Goal: Task Accomplishment & Management: Manage account settings

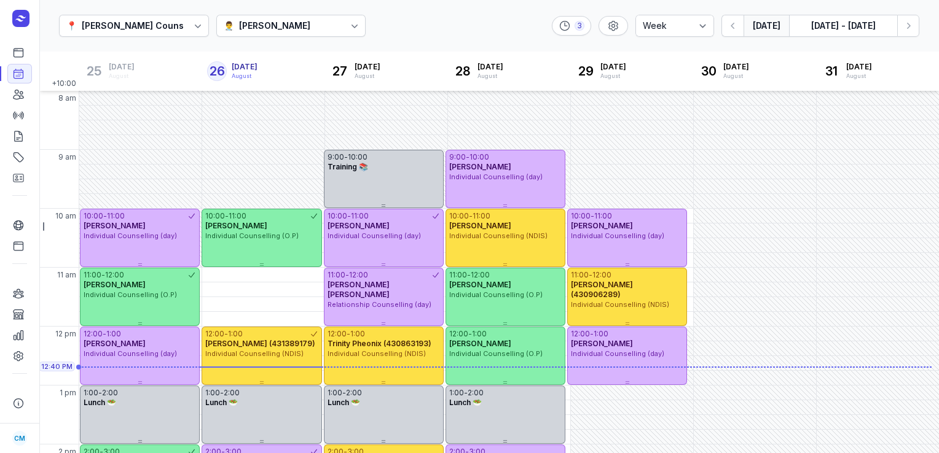
select select "week"
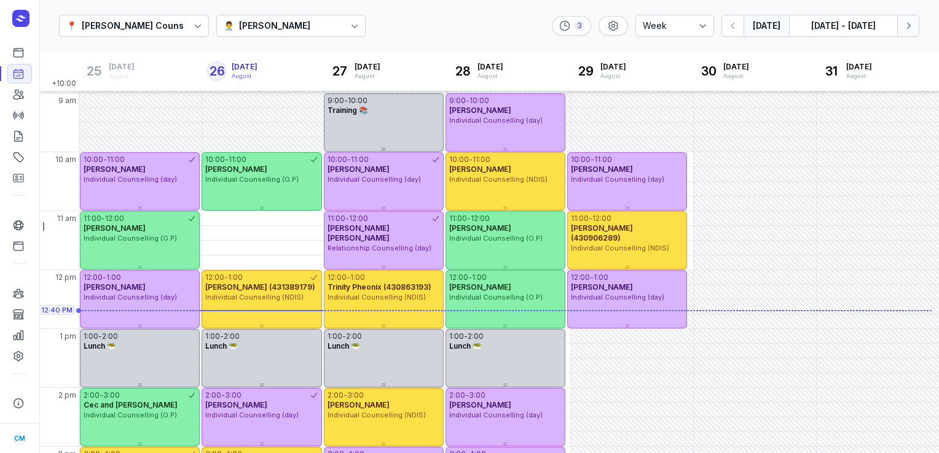
click at [907, 28] on icon "button" at bounding box center [908, 26] width 12 height 12
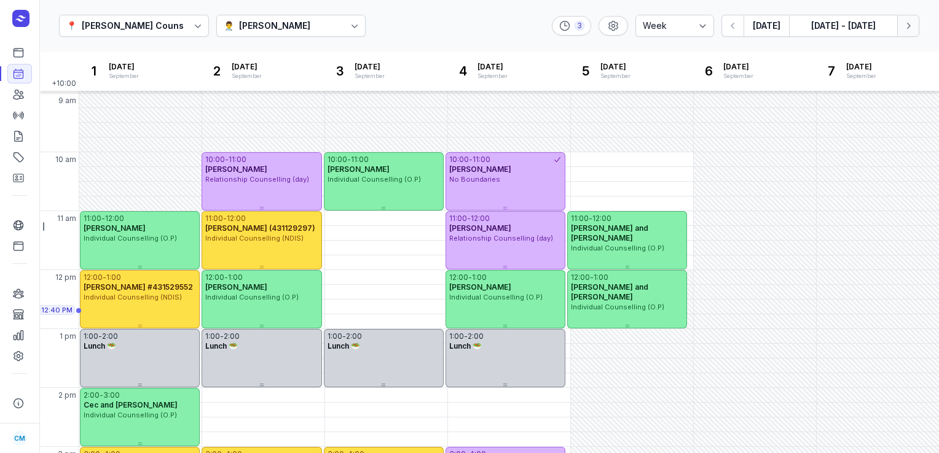
click at [907, 28] on icon "button" at bounding box center [908, 26] width 12 height 12
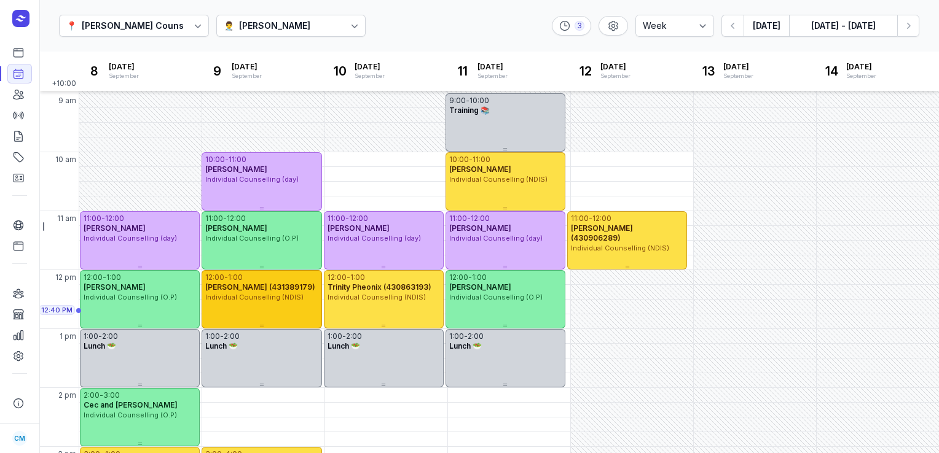
click at [283, 302] on div "Individual Counselling (NDIS)" at bounding box center [261, 298] width 112 height 10
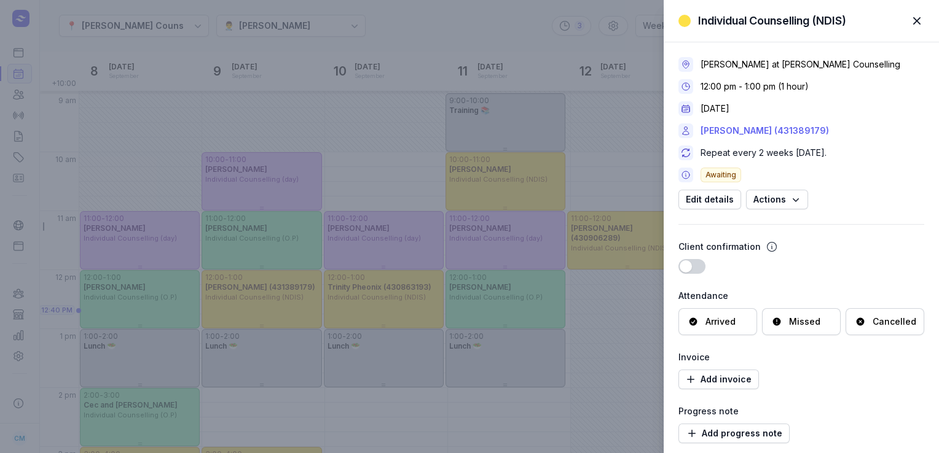
click at [760, 133] on link "[PERSON_NAME] (431389179)" at bounding box center [765, 131] width 128 height 15
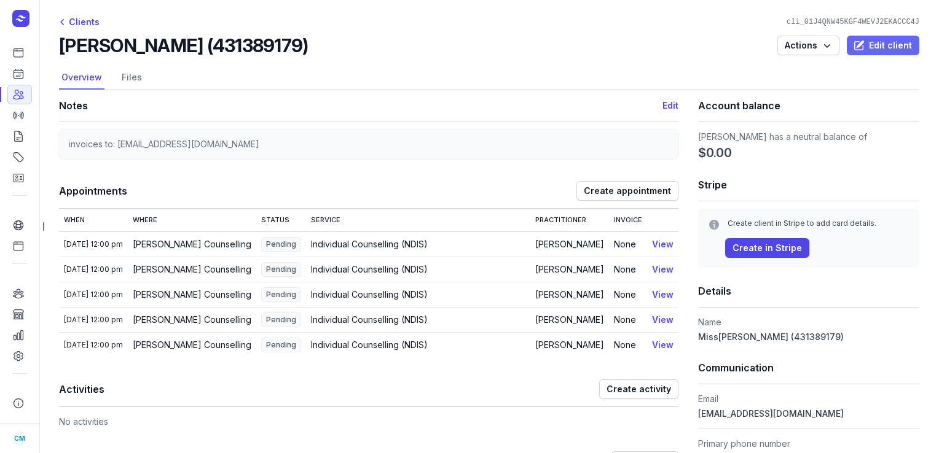
click at [887, 44] on span "Edit client" at bounding box center [883, 45] width 58 height 15
select select
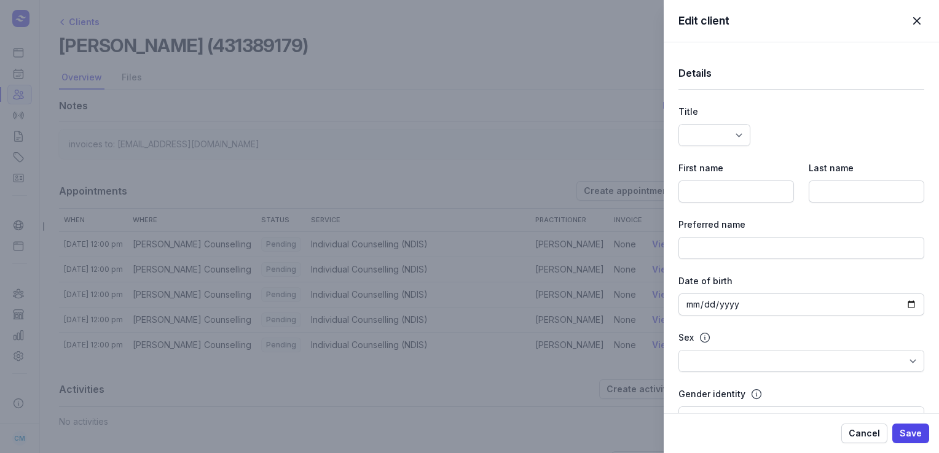
select select "Miss"
type input "[PERSON_NAME]"
type input "[PERSON_NAME] (431389179)"
type input "[EMAIL_ADDRESS][DOMAIN_NAME]"
type input "438645443"
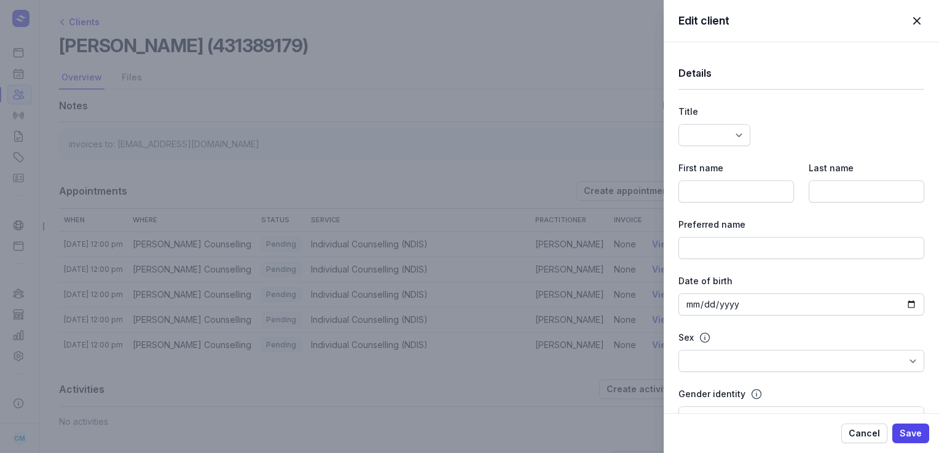
type textarea "invoices to: [EMAIL_ADDRESS][DOMAIN_NAME]"
select select
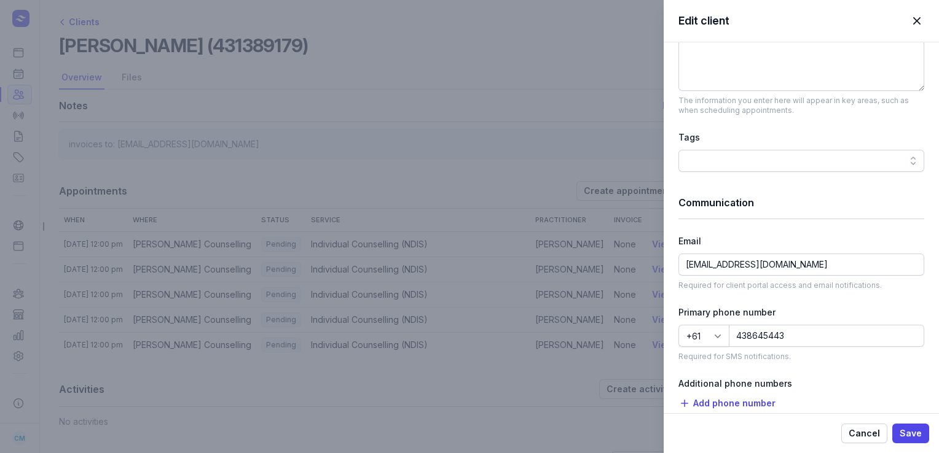
scroll to position [602, 0]
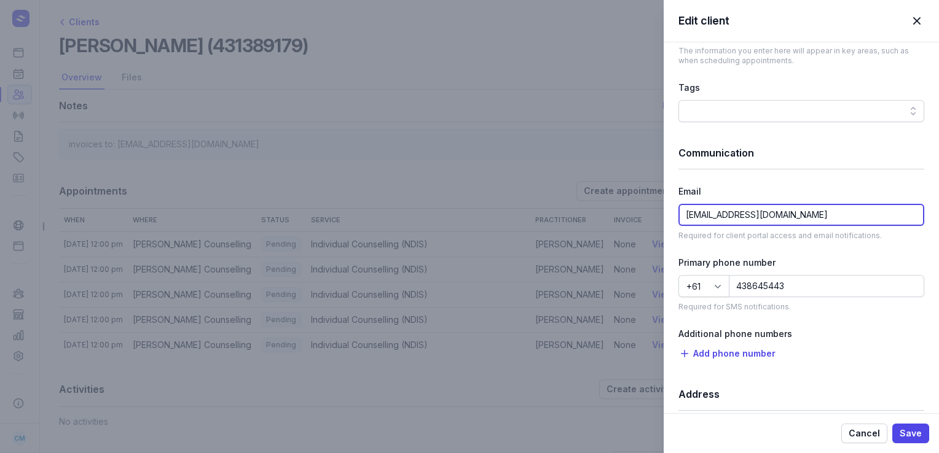
drag, startPoint x: 816, startPoint y: 216, endPoint x: 644, endPoint y: 226, distance: 172.3
click at [644, 226] on div "Edit client Close panel Details Title Dr Mr Ms Mrs Miss [PERSON_NAME] Master Fi…" at bounding box center [469, 226] width 939 height 453
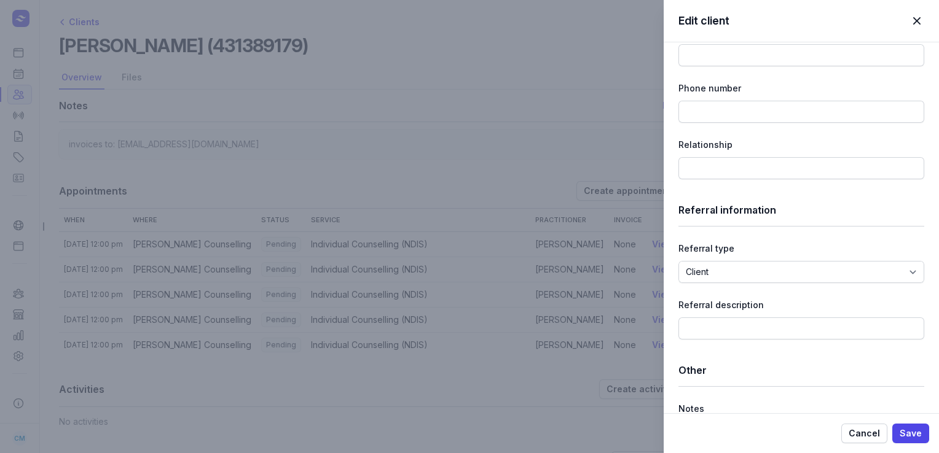
scroll to position [1531, 0]
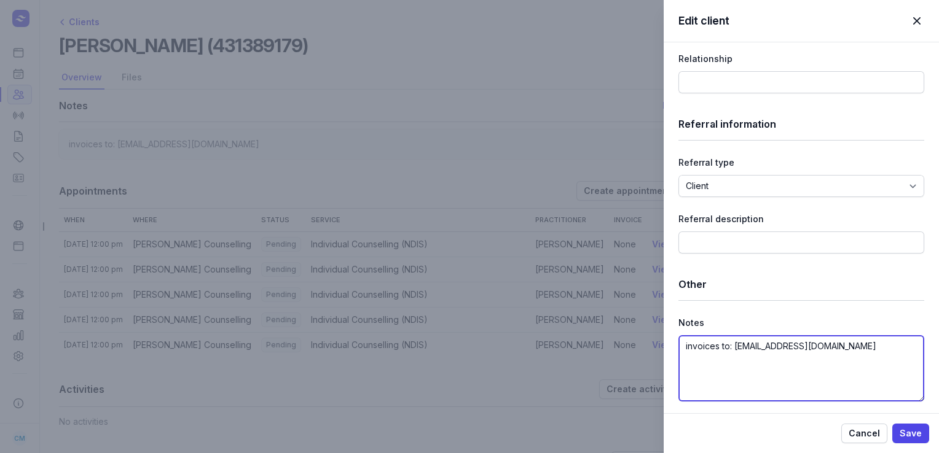
click at [857, 348] on textarea "invoices to: [EMAIL_ADDRESS][DOMAIN_NAME]" at bounding box center [801, 369] width 246 height 66
paste textarea "[EMAIL_ADDRESS][DOMAIN_NAME]"
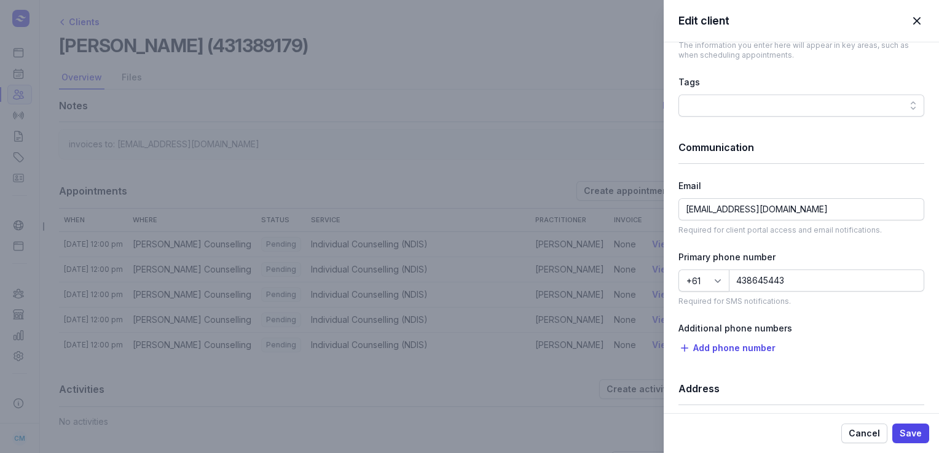
scroll to position [603, 0]
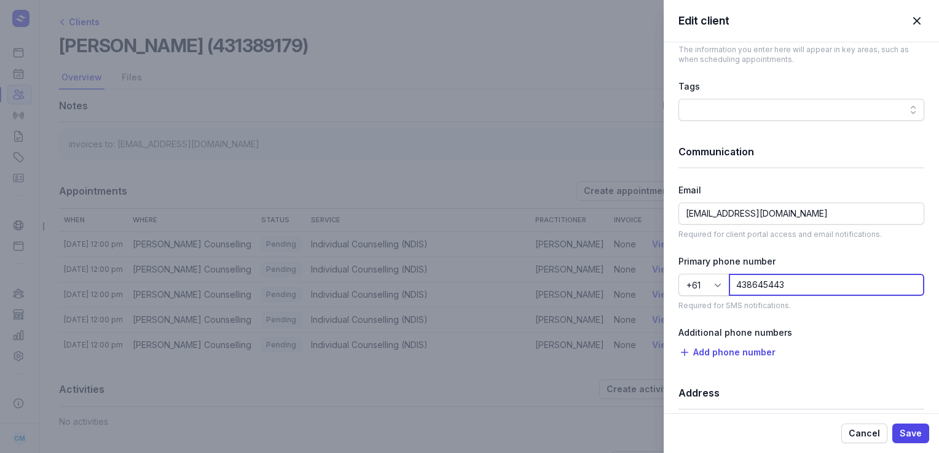
drag, startPoint x: 806, startPoint y: 283, endPoint x: 708, endPoint y: 291, distance: 98.0
click at [708, 291] on div "[PHONE_NUMBER]" at bounding box center [801, 285] width 246 height 22
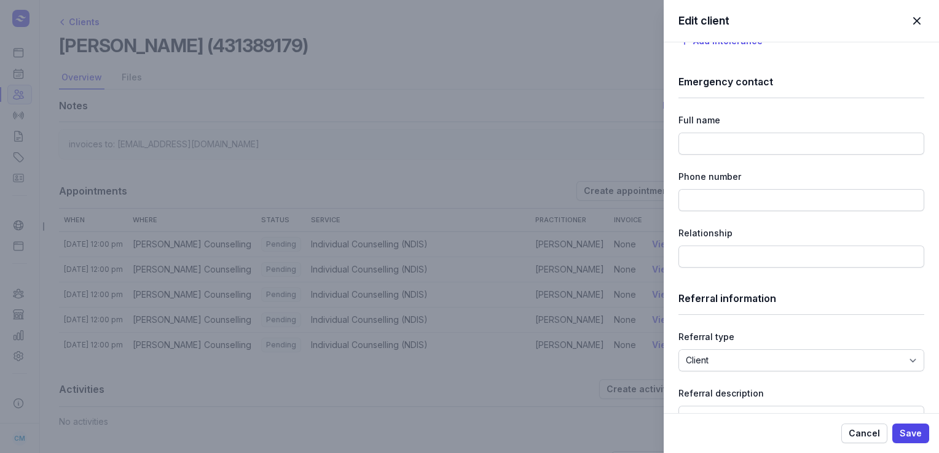
scroll to position [1531, 0]
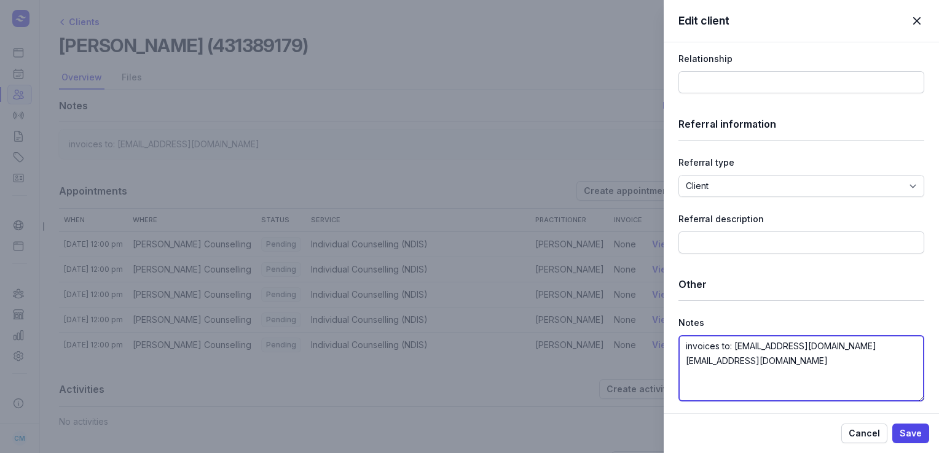
click at [814, 369] on textarea "invoices to: [EMAIL_ADDRESS][DOMAIN_NAME] [EMAIL_ADDRESS][DOMAIN_NAME]" at bounding box center [801, 369] width 246 height 66
paste textarea "438645443"
type textarea "invoices to: [EMAIL_ADDRESS][DOMAIN_NAME] [EMAIL_ADDRESS][DOMAIN_NAME] [PERSON_…"
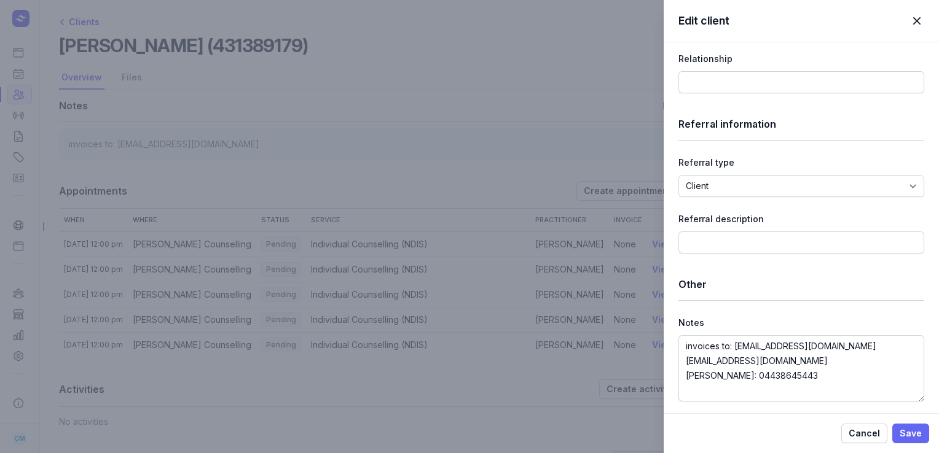
click at [919, 428] on span "Save" at bounding box center [911, 433] width 22 height 15
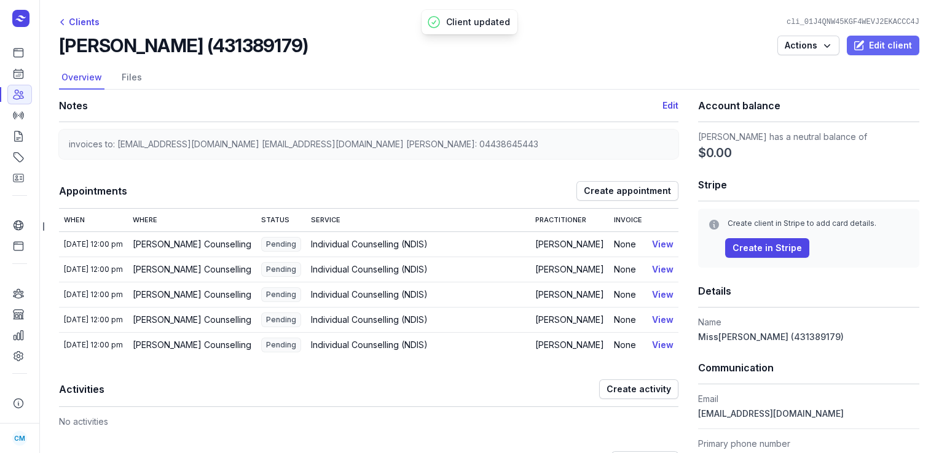
click at [868, 45] on span "Edit client" at bounding box center [883, 45] width 58 height 15
select select "Miss"
select select
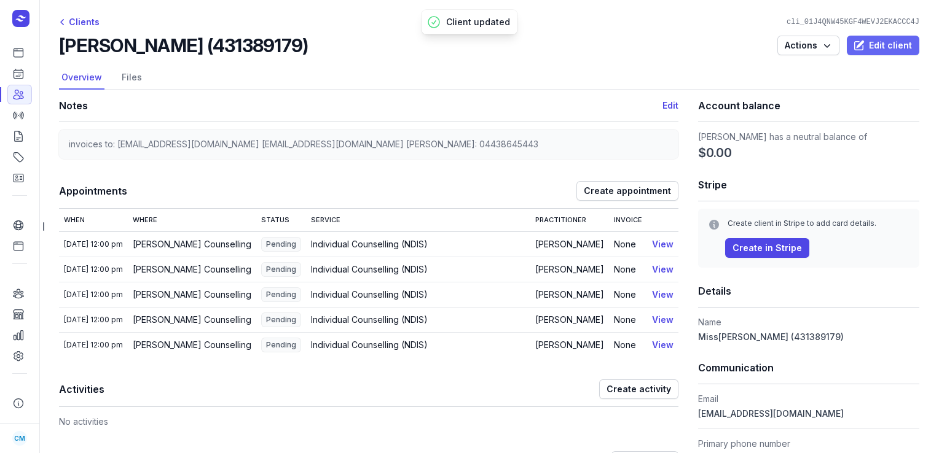
select select
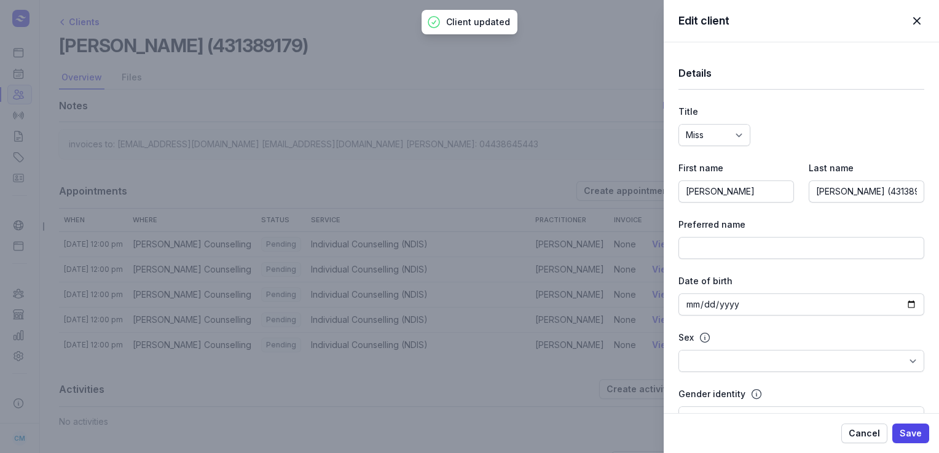
select select
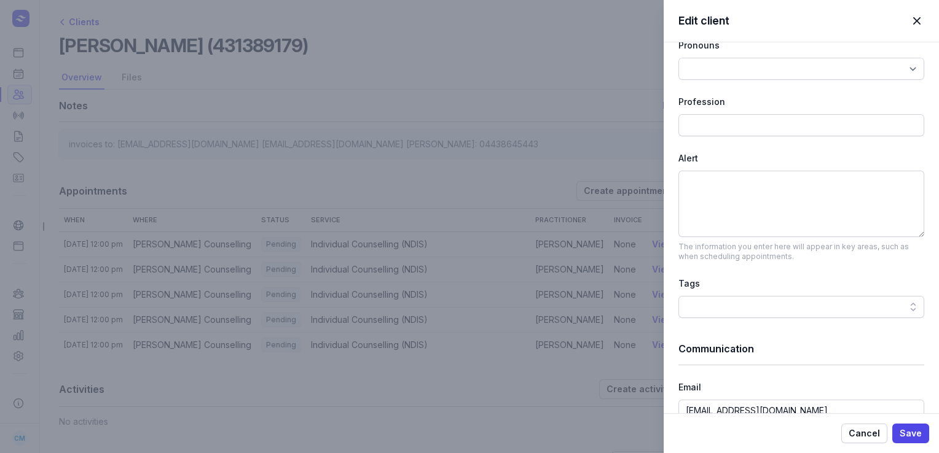
scroll to position [521, 0]
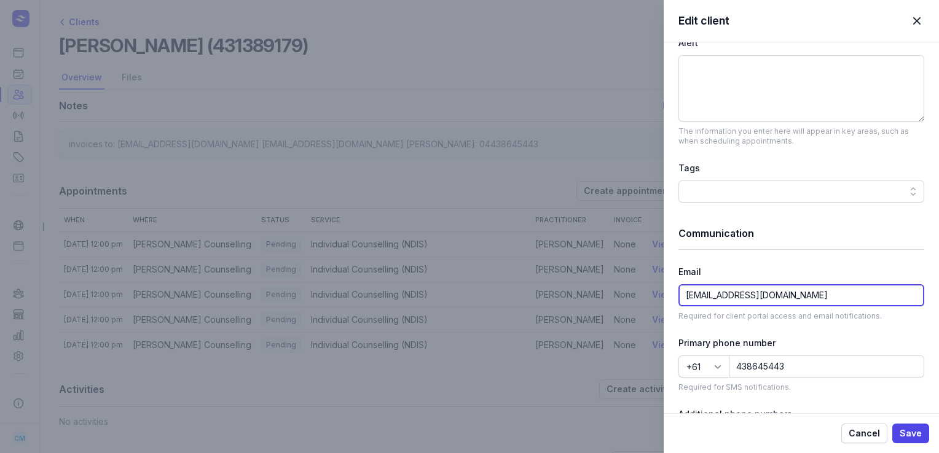
drag, startPoint x: 809, startPoint y: 297, endPoint x: 504, endPoint y: 328, distance: 307.0
click at [504, 328] on div "Edit client Close panel Details Title Dr Mr Ms Mrs Miss [PERSON_NAME] Master Fi…" at bounding box center [469, 226] width 939 height 453
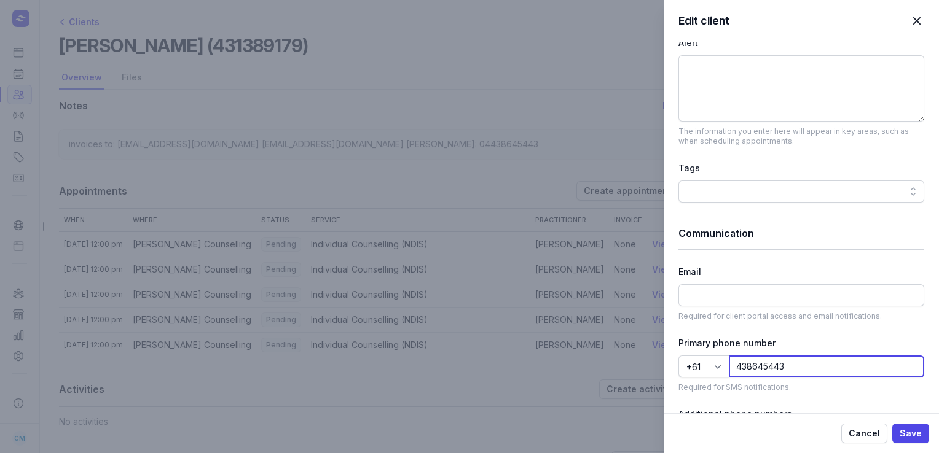
drag, startPoint x: 785, startPoint y: 365, endPoint x: 646, endPoint y: 363, distance: 139.5
click at [646, 363] on div "Edit client Close panel Details Title Dr Mr Ms Mrs Miss [PERSON_NAME] Master Fi…" at bounding box center [469, 226] width 939 height 453
type input "44540296"
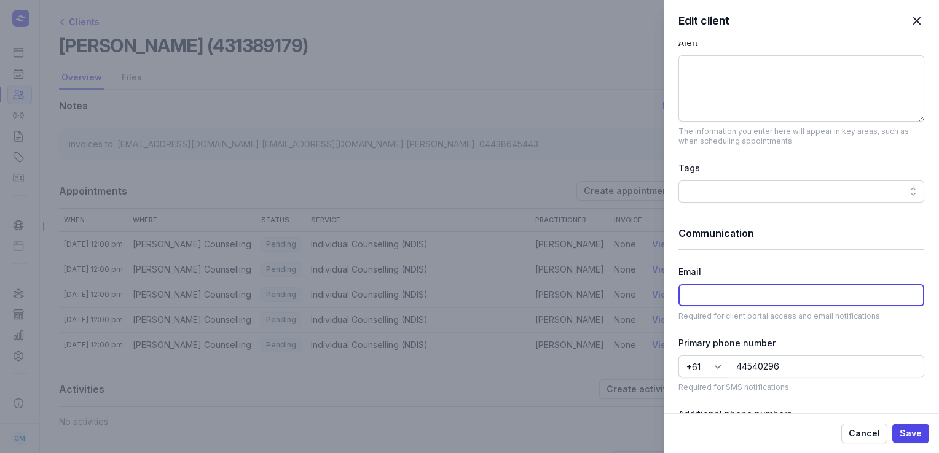
click at [889, 286] on input at bounding box center [801, 296] width 246 height 22
paste input "[EMAIL_ADDRESS][DOMAIN_NAME]"
type input "[EMAIL_ADDRESS][DOMAIN_NAME]"
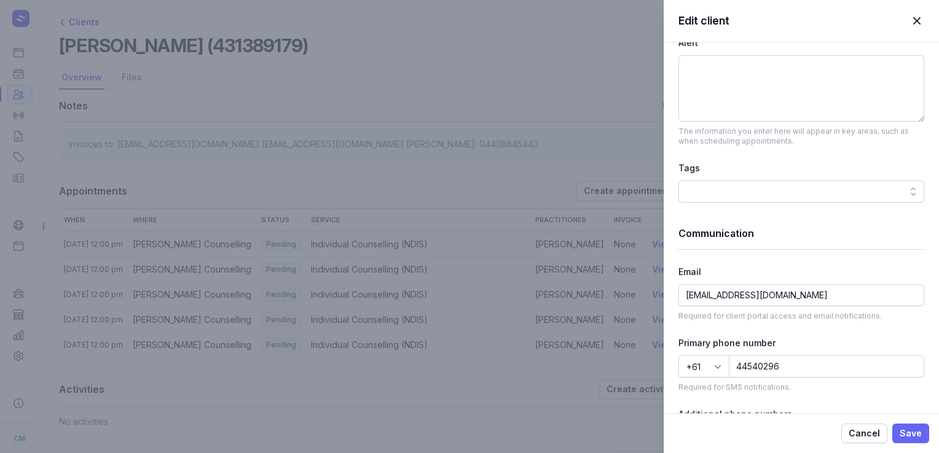
click at [919, 431] on span "Save" at bounding box center [911, 433] width 22 height 15
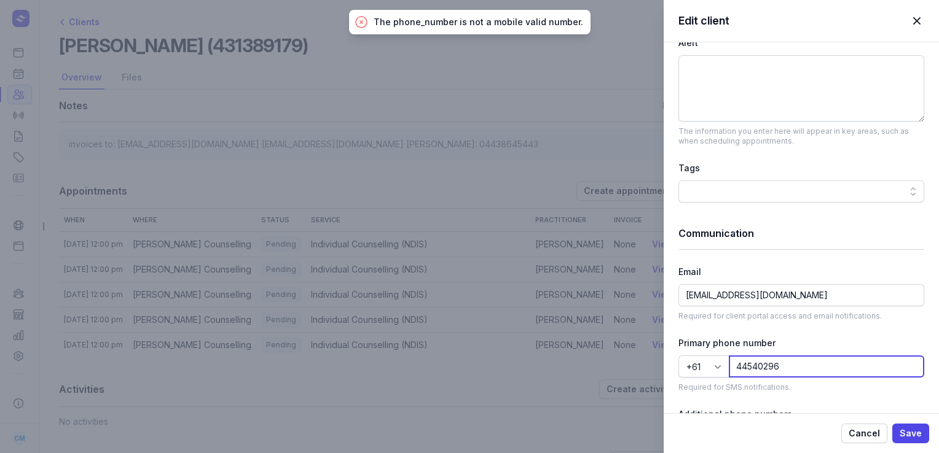
click at [784, 365] on input "44540296" at bounding box center [826, 367] width 195 height 22
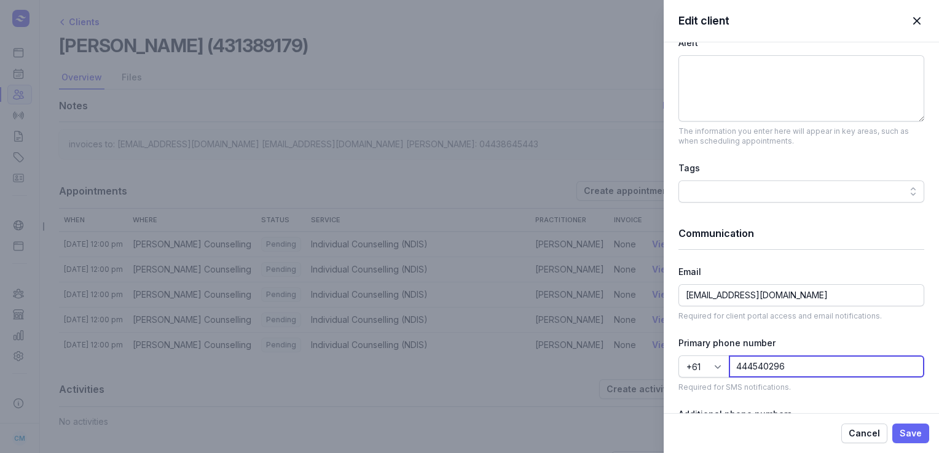
type input "444540296"
click at [915, 437] on span "Save" at bounding box center [911, 433] width 22 height 15
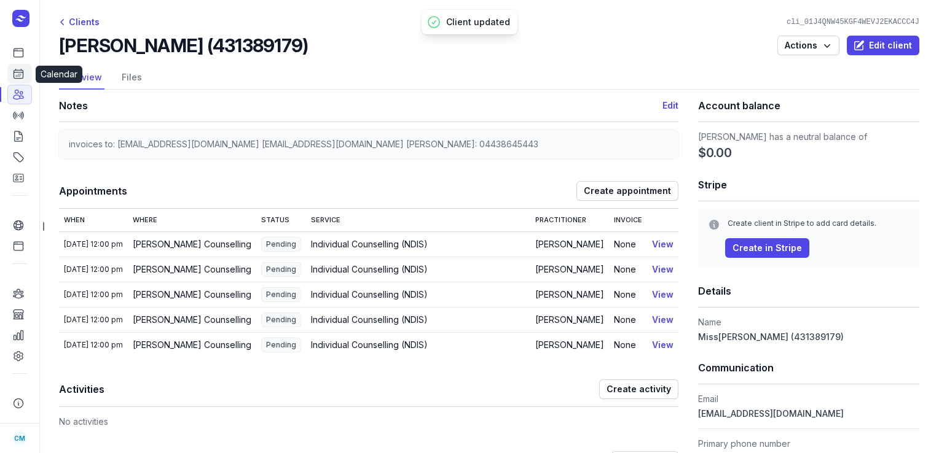
click at [13, 76] on icon at bounding box center [18, 74] width 12 height 12
select select "week"
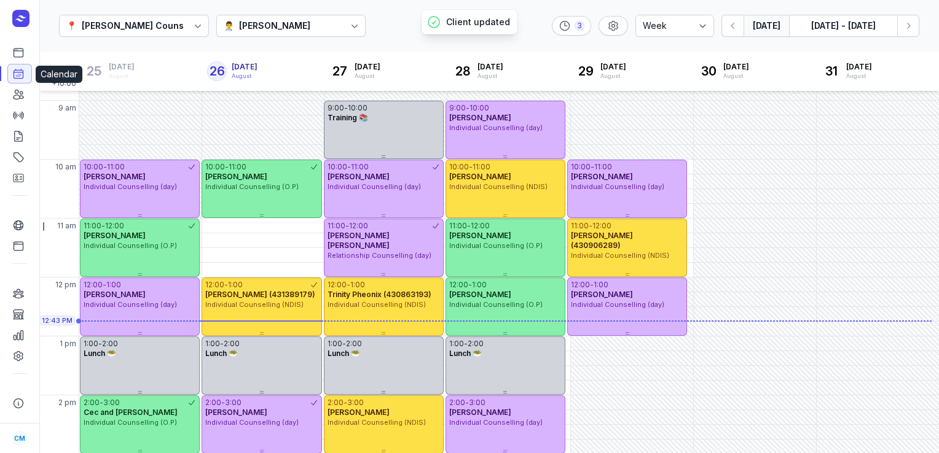
scroll to position [125, 0]
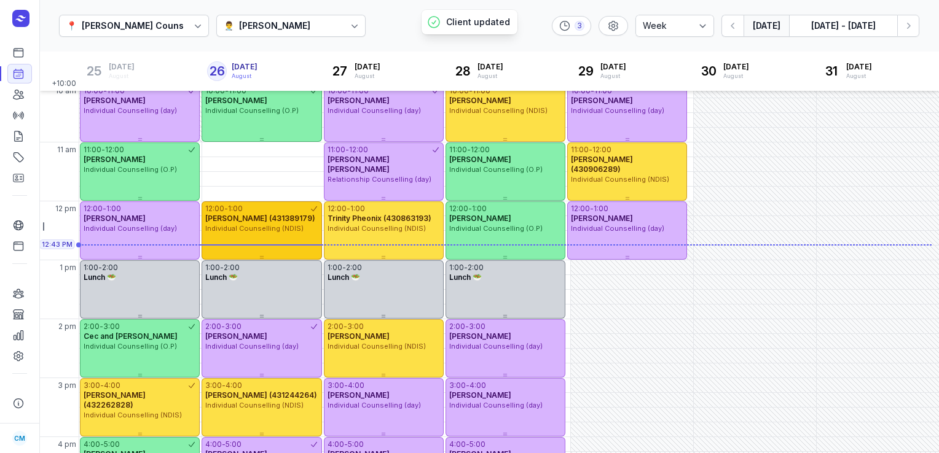
click at [299, 211] on div "12:00 - 1:00" at bounding box center [257, 209] width 104 height 10
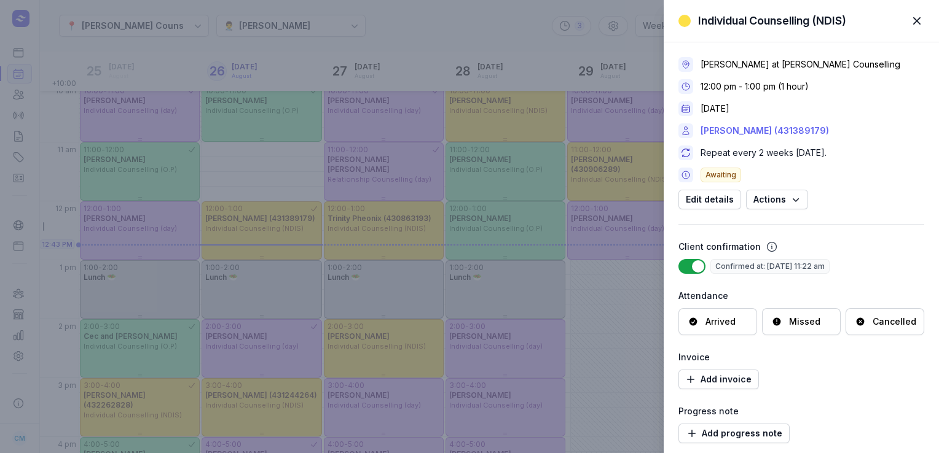
click at [768, 124] on link "[PERSON_NAME] (431389179)" at bounding box center [765, 131] width 128 height 15
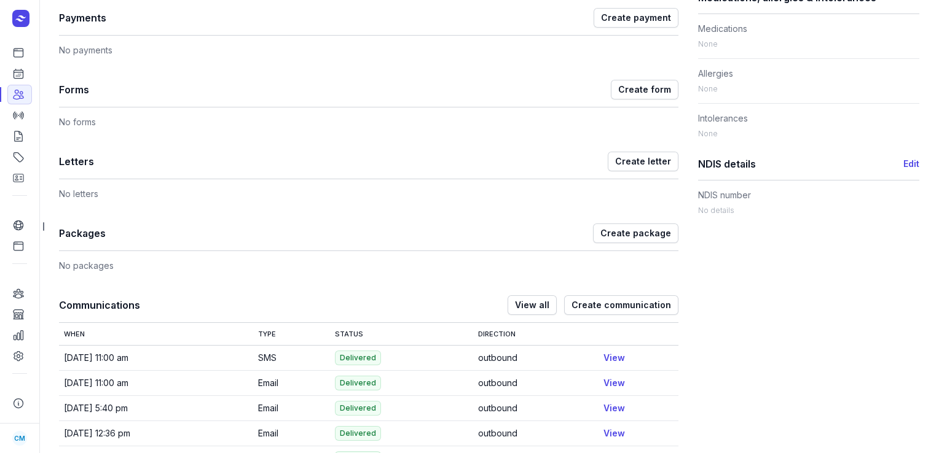
scroll to position [627, 0]
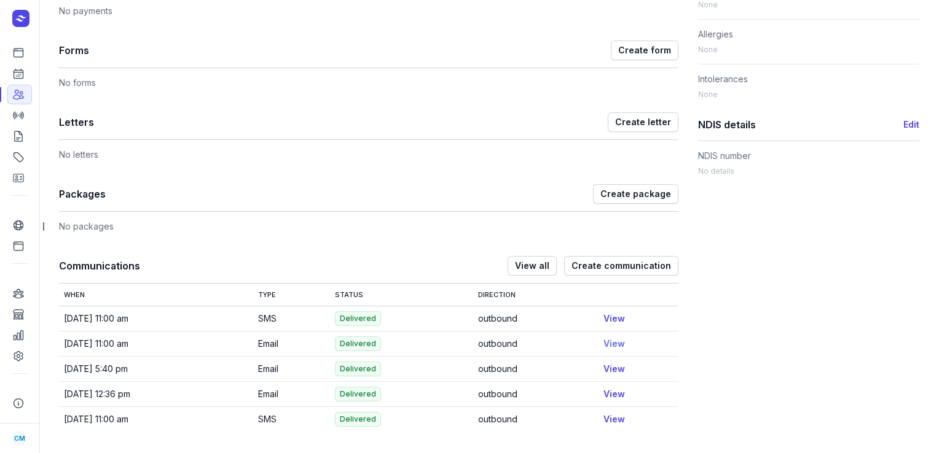
click at [607, 339] on link "View" at bounding box center [614, 344] width 22 height 10
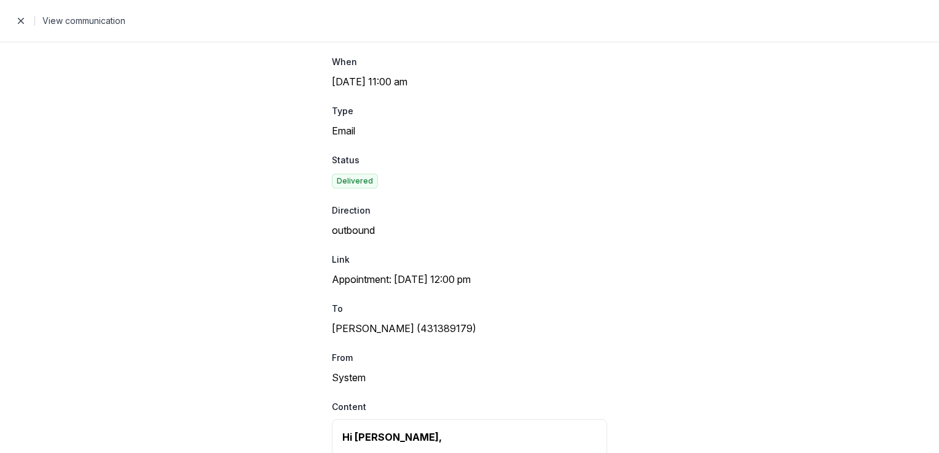
click at [207, 244] on div "When [DATE] 11:00 am Type Email Status Delivered Direction outbound Link Appoin…" at bounding box center [469, 248] width 939 height 412
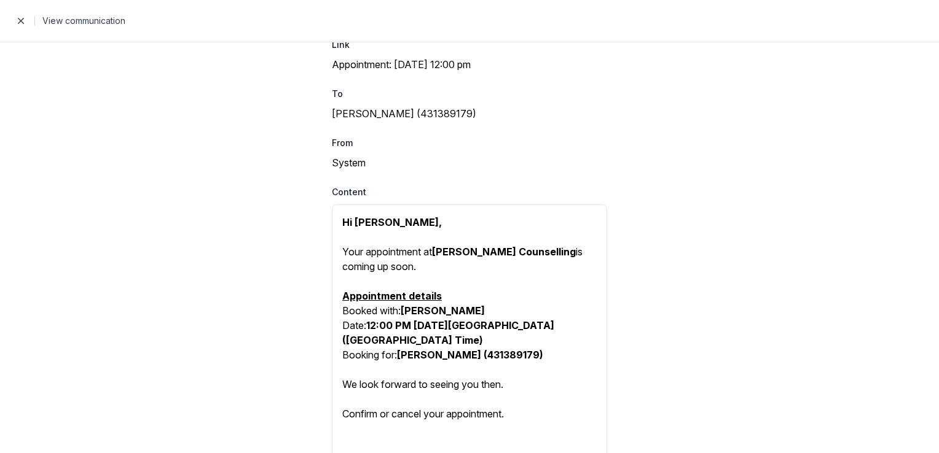
scroll to position [249, 0]
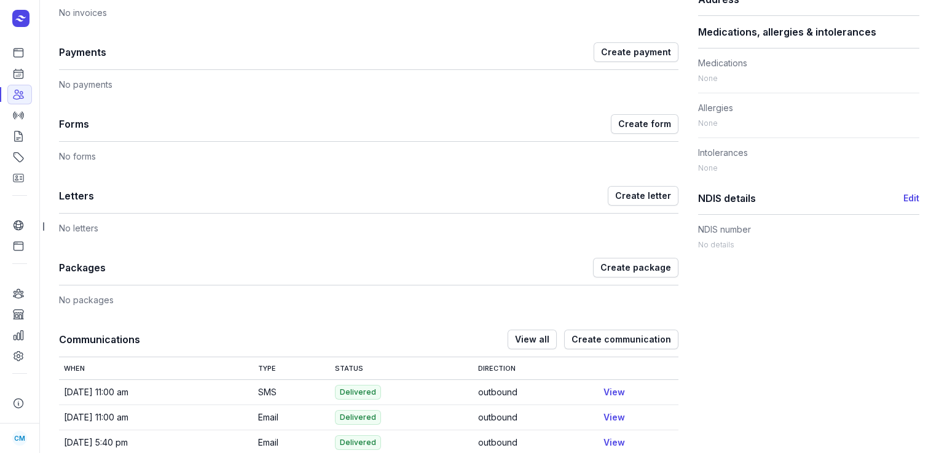
scroll to position [627, 0]
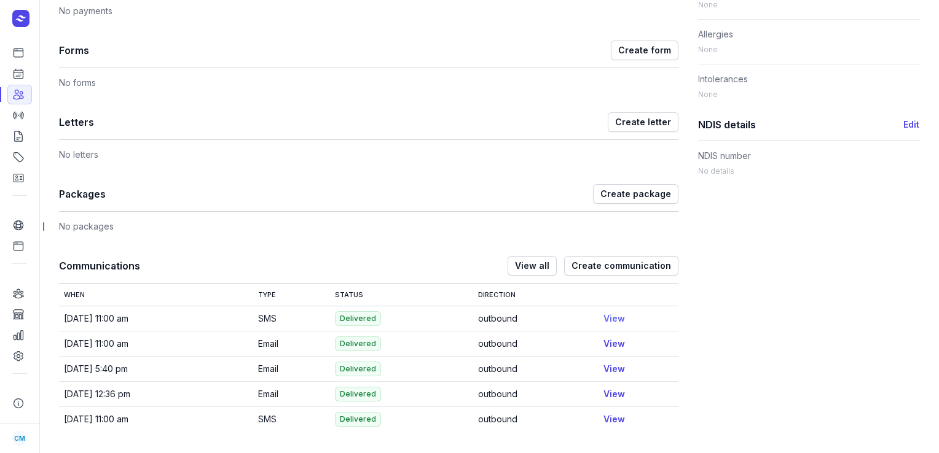
click at [614, 314] on link "View" at bounding box center [614, 318] width 22 height 10
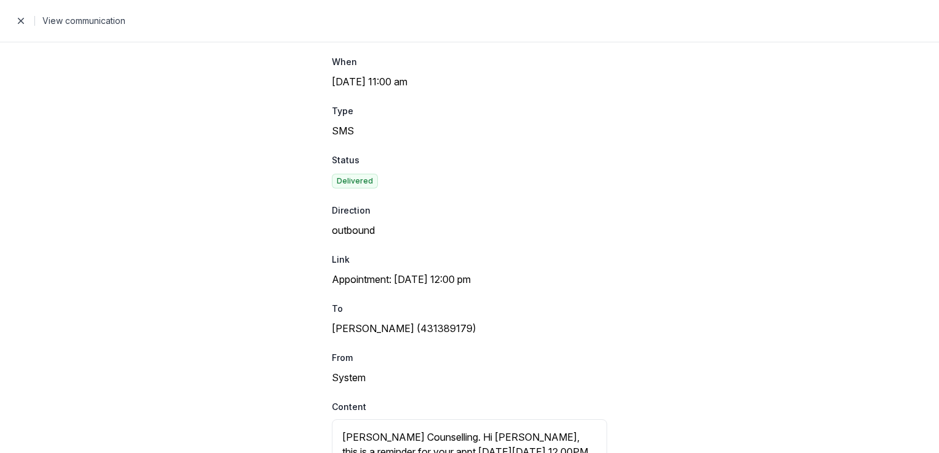
scroll to position [57, 0]
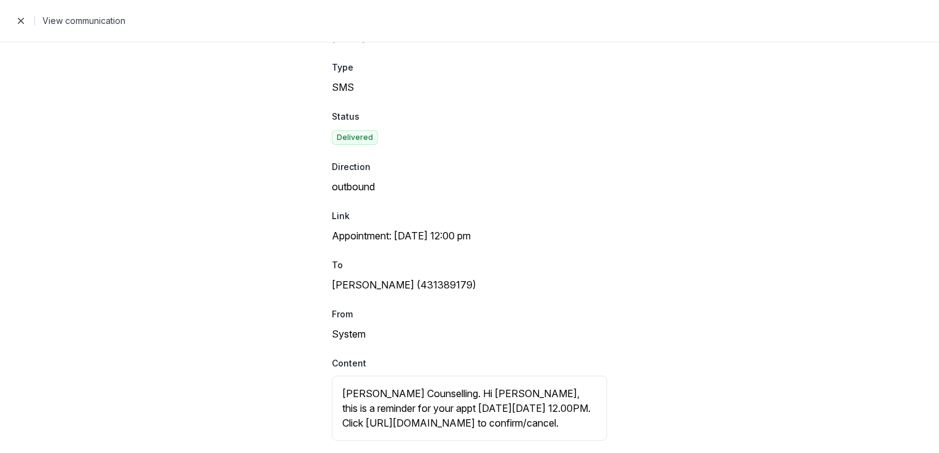
click at [408, 417] on div "[PERSON_NAME] Counselling. Hi [PERSON_NAME], this is a reminder for your appt […" at bounding box center [469, 408] width 275 height 65
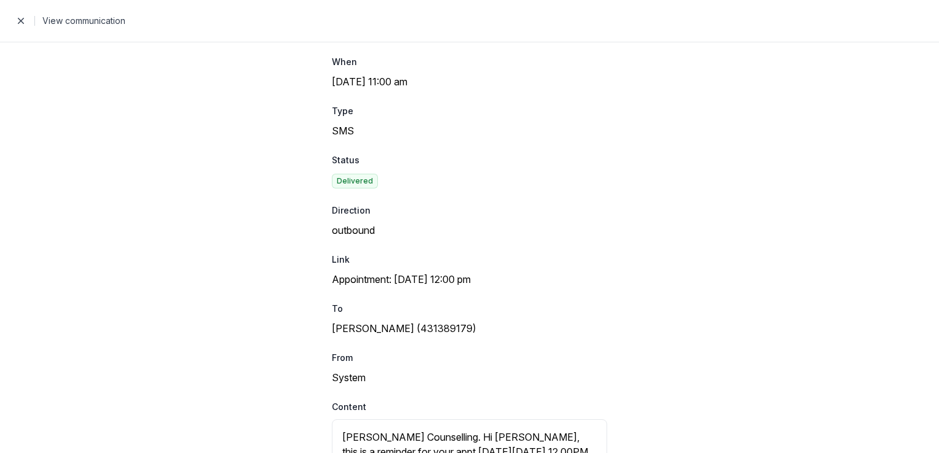
click at [23, 21] on span "button" at bounding box center [21, 21] width 25 height 25
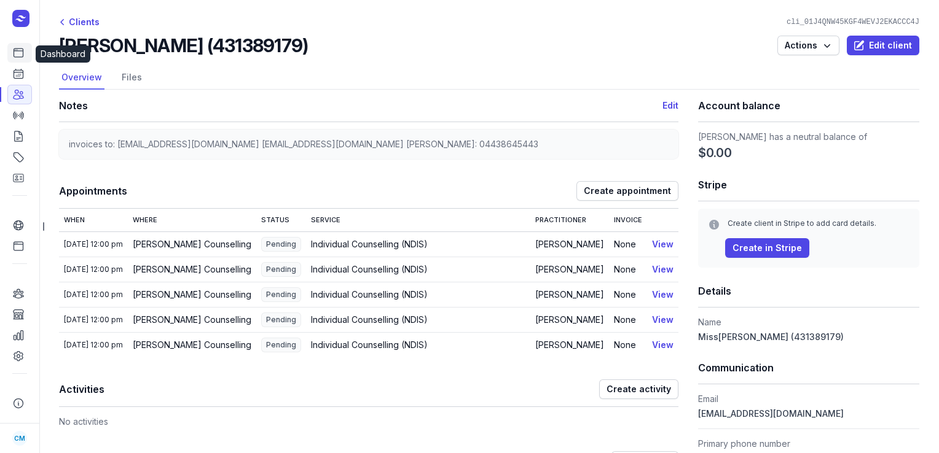
click at [16, 56] on icon at bounding box center [18, 53] width 12 height 12
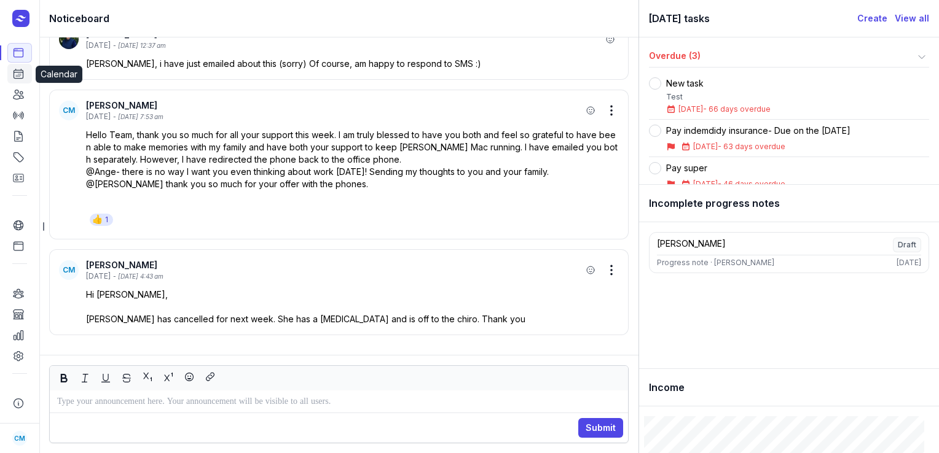
click at [20, 74] on icon at bounding box center [18, 74] width 12 height 12
select select "week"
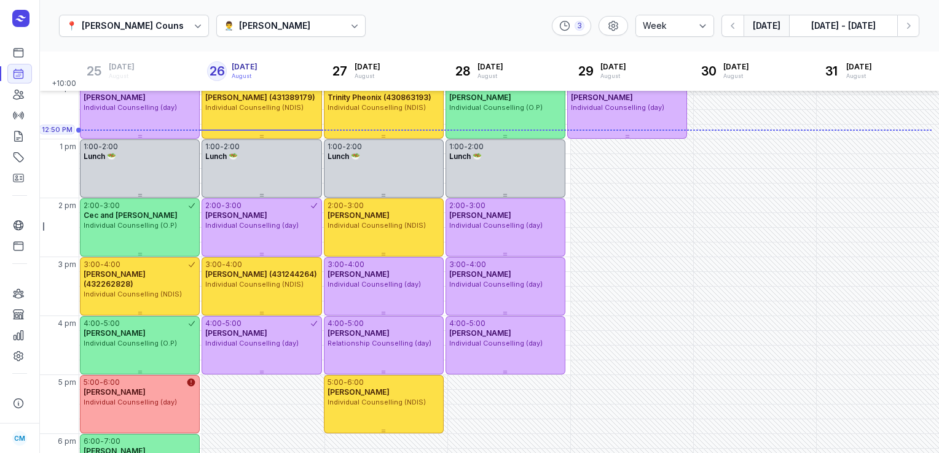
scroll to position [246, 0]
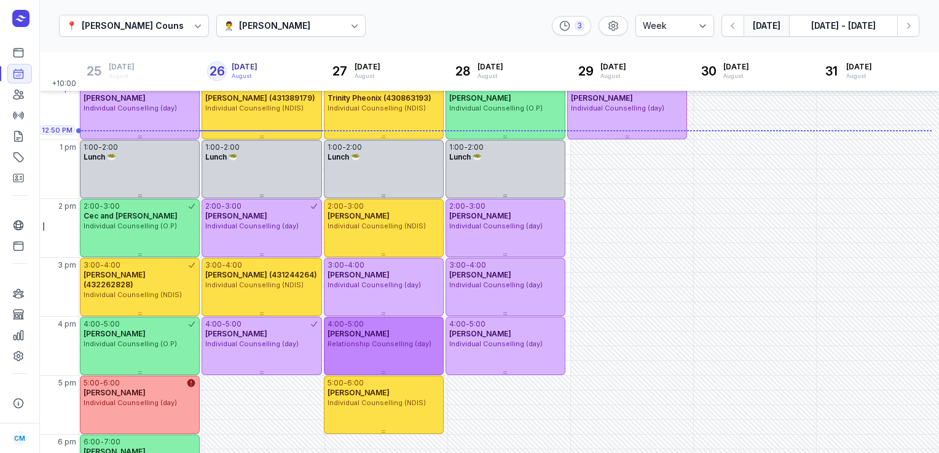
click at [378, 349] on div "4:00 - 5:00 [PERSON_NAME] Relationship Counselling (day)" at bounding box center [384, 346] width 120 height 58
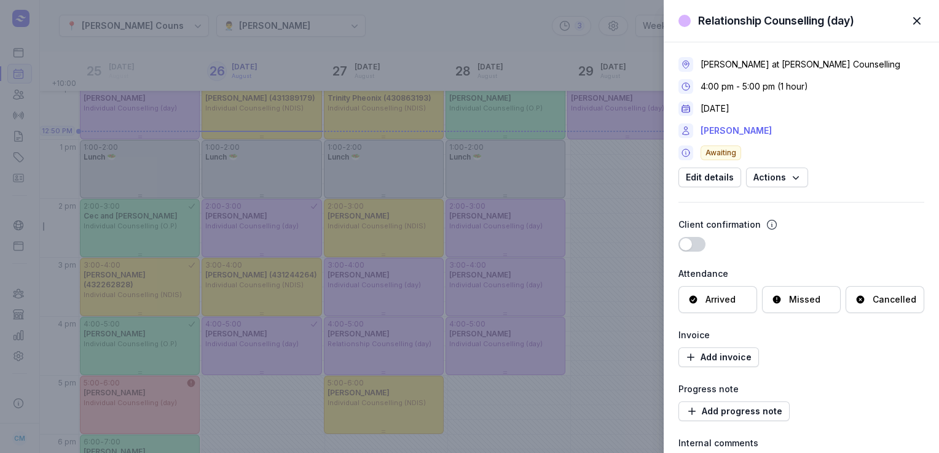
drag, startPoint x: 768, startPoint y: 130, endPoint x: 701, endPoint y: 132, distance: 67.6
click at [701, 132] on div "[PERSON_NAME]" at bounding box center [801, 131] width 246 height 15
copy link "[PERSON_NAME]"
click at [914, 24] on span "button" at bounding box center [916, 20] width 27 height 27
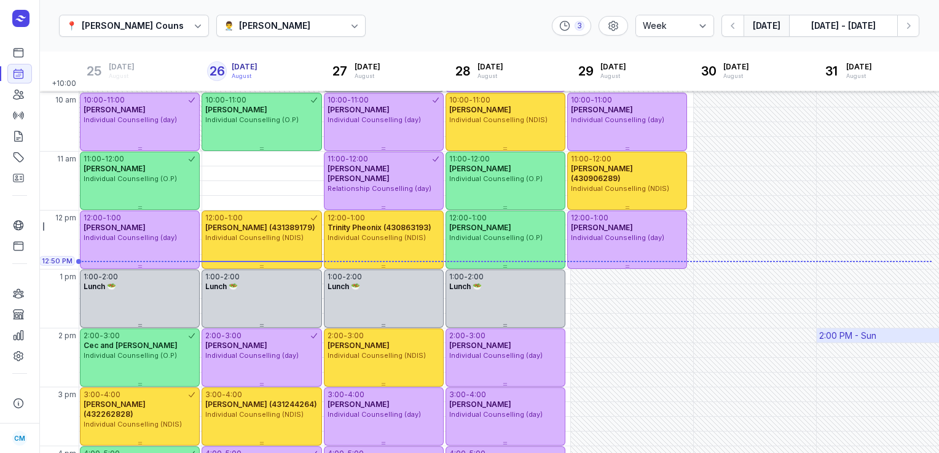
scroll to position [88, 0]
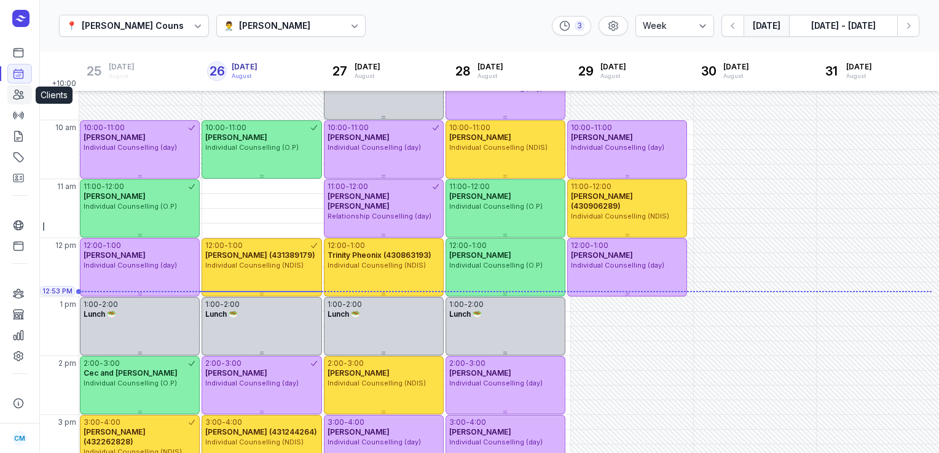
click at [28, 96] on link "Clients" at bounding box center [19, 95] width 25 height 20
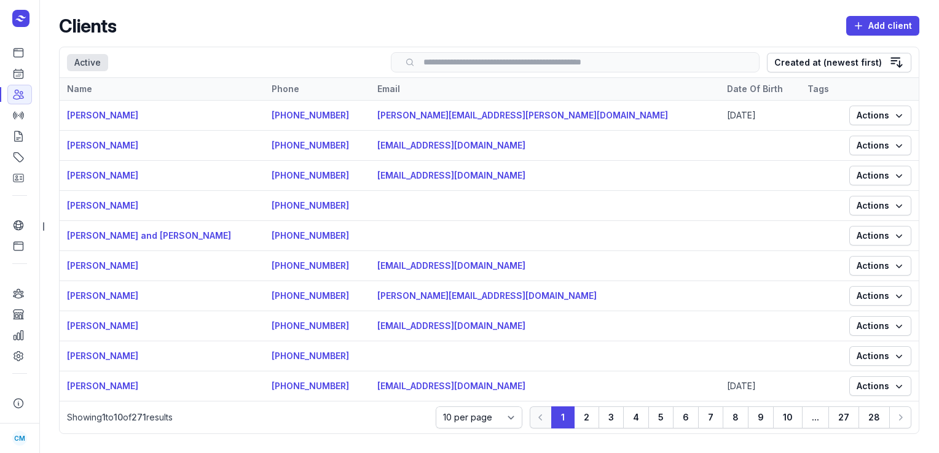
click at [536, 65] on input "search" at bounding box center [575, 62] width 343 height 9
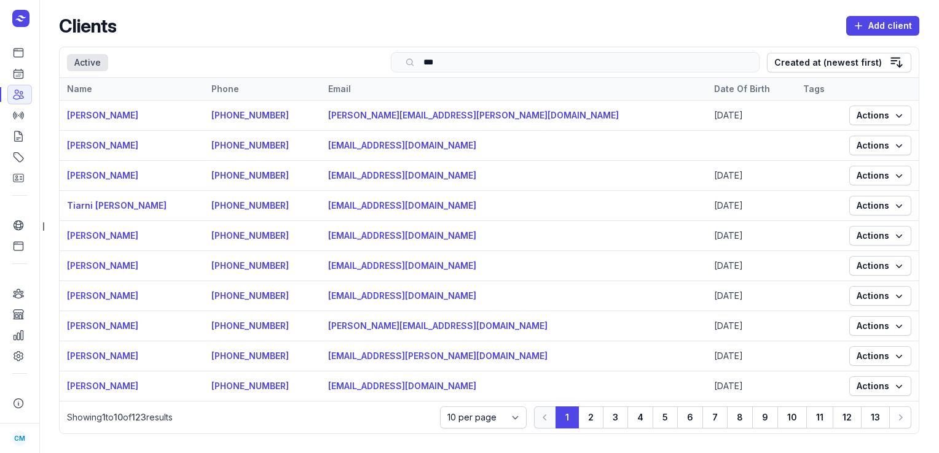
type input "****"
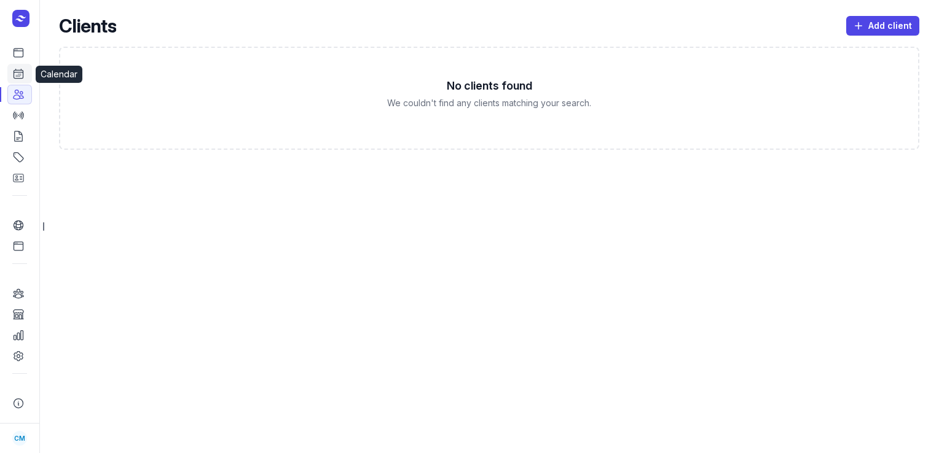
click at [21, 72] on icon at bounding box center [18, 74] width 12 height 12
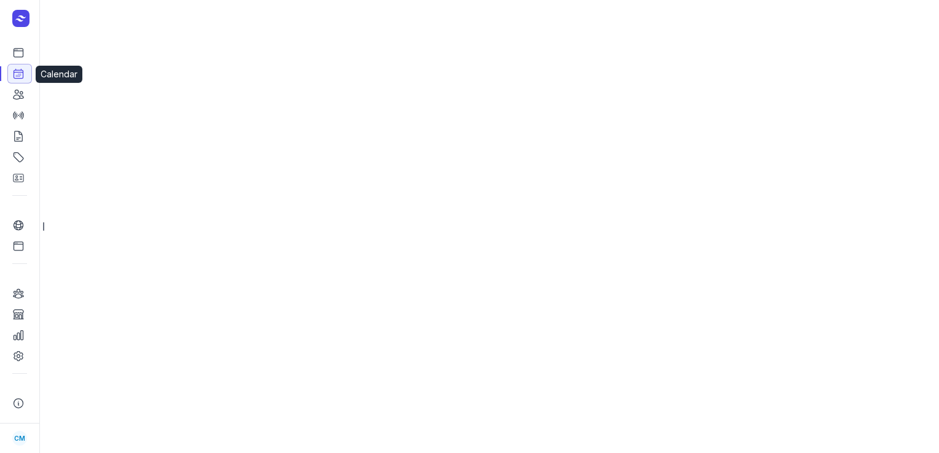
select select "week"
